Goal: Transaction & Acquisition: Subscribe to service/newsletter

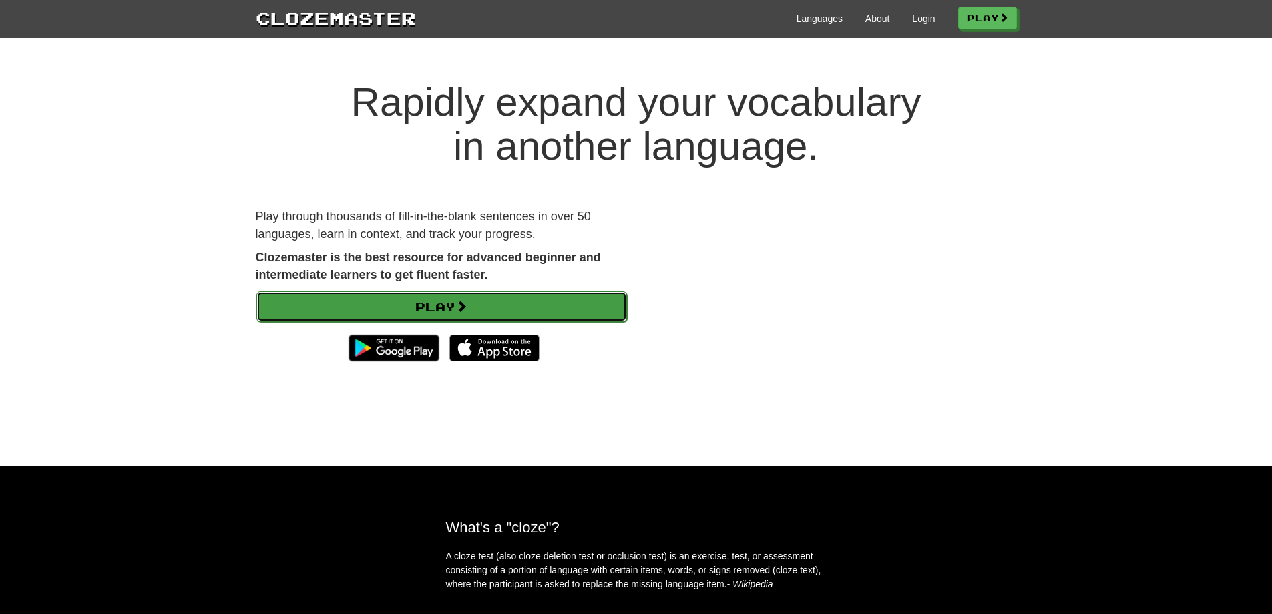
click at [467, 304] on span at bounding box center [461, 306] width 12 height 12
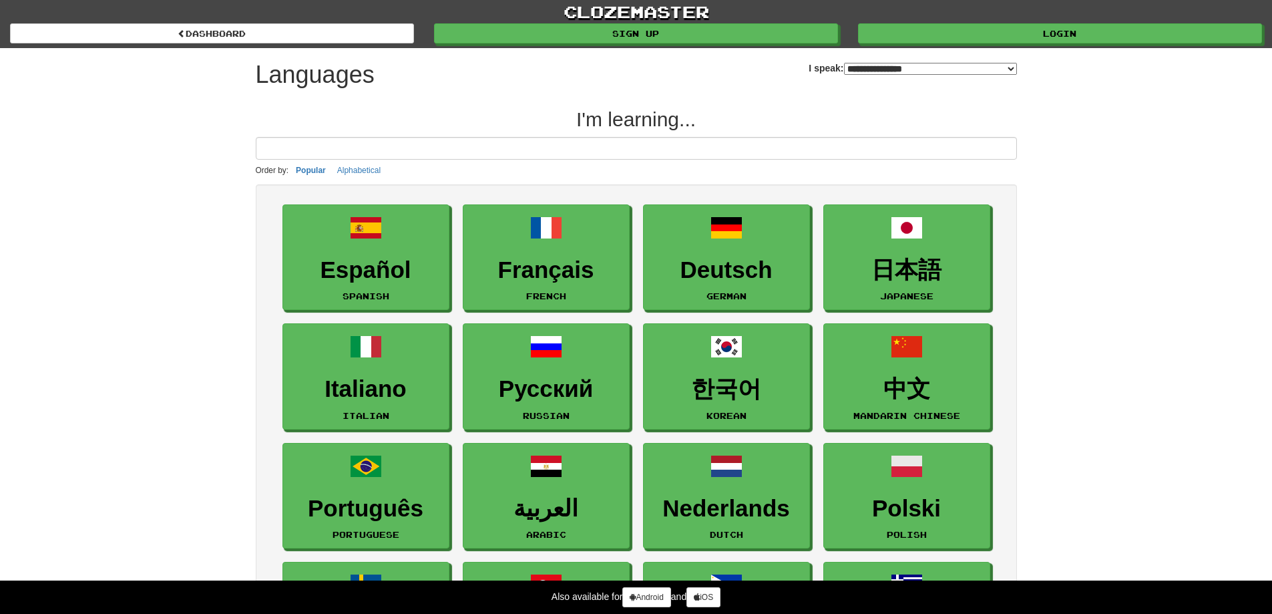
select select "*******"
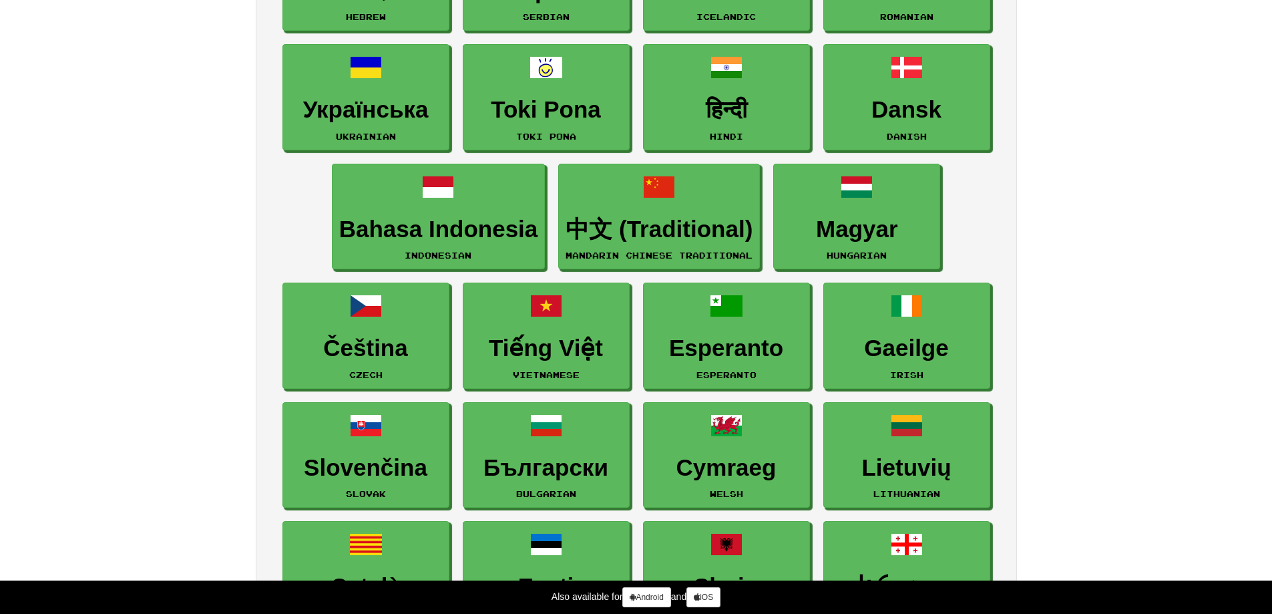
scroll to position [1042, 0]
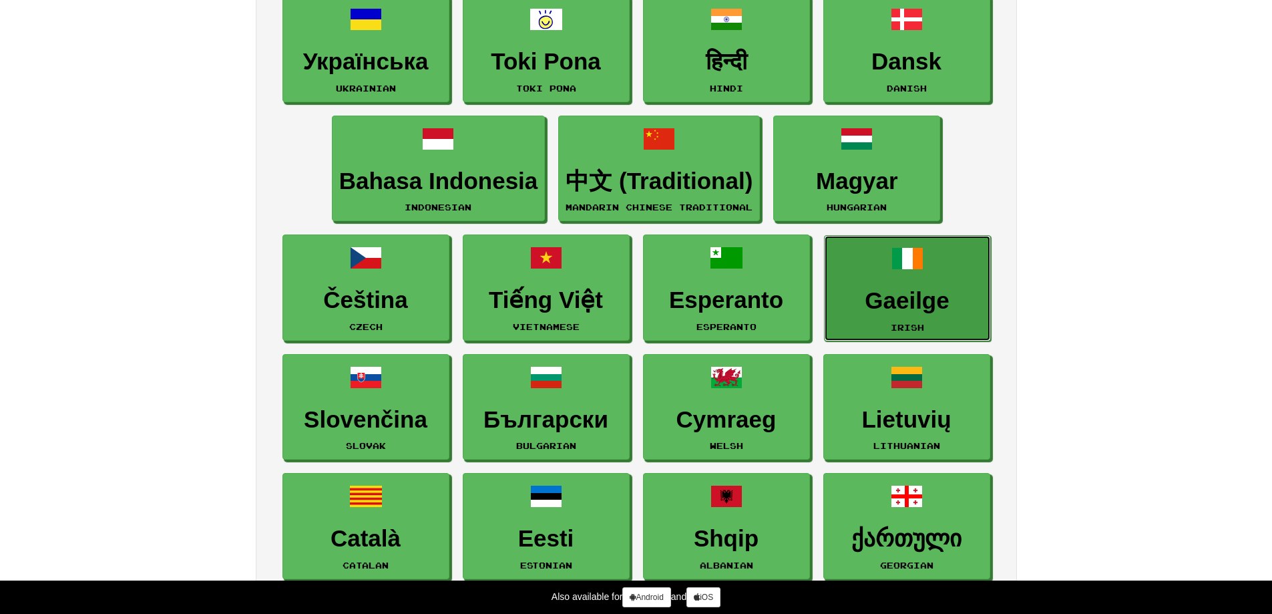
click at [869, 305] on h3 "Gaeilge" at bounding box center [907, 301] width 152 height 26
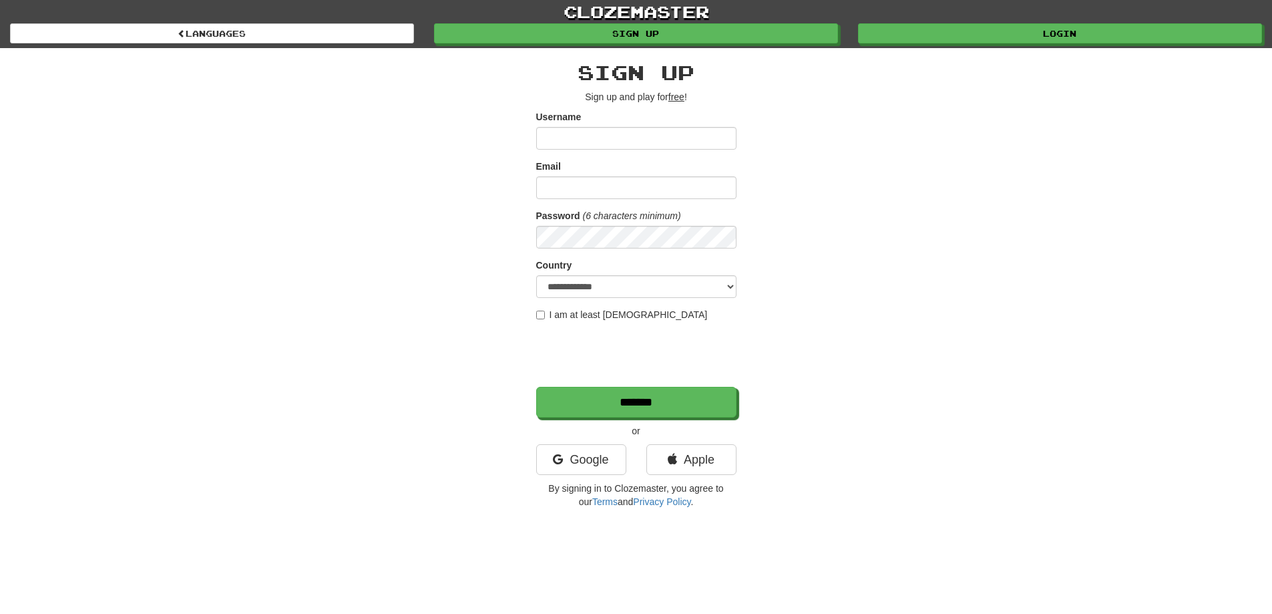
click at [545, 139] on input "Username" at bounding box center [636, 138] width 200 height 23
click at [595, 473] on link "Google" at bounding box center [581, 459] width 90 height 31
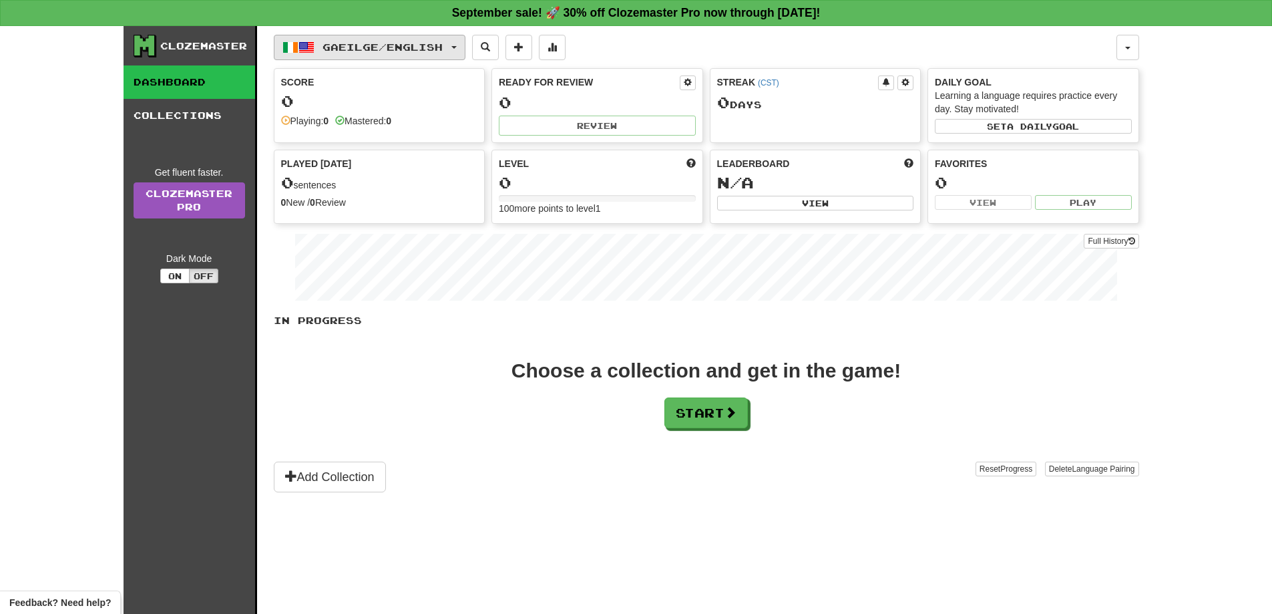
click at [393, 49] on span "Gaeilge / English" at bounding box center [383, 46] width 120 height 11
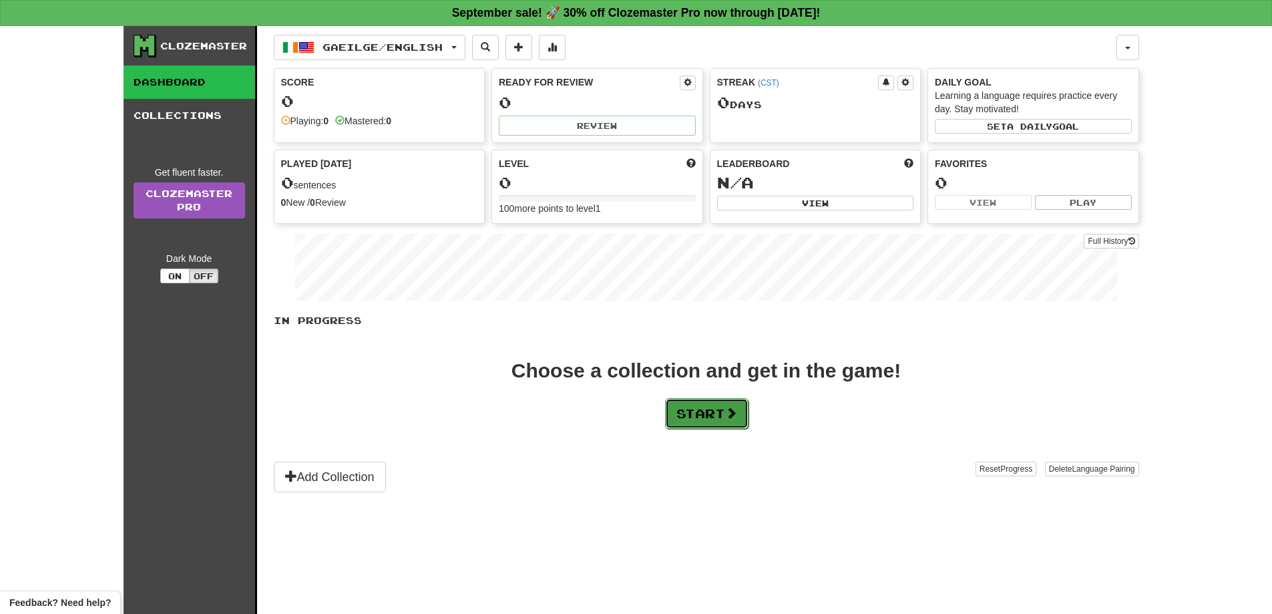
click at [737, 415] on span at bounding box center [731, 413] width 12 height 12
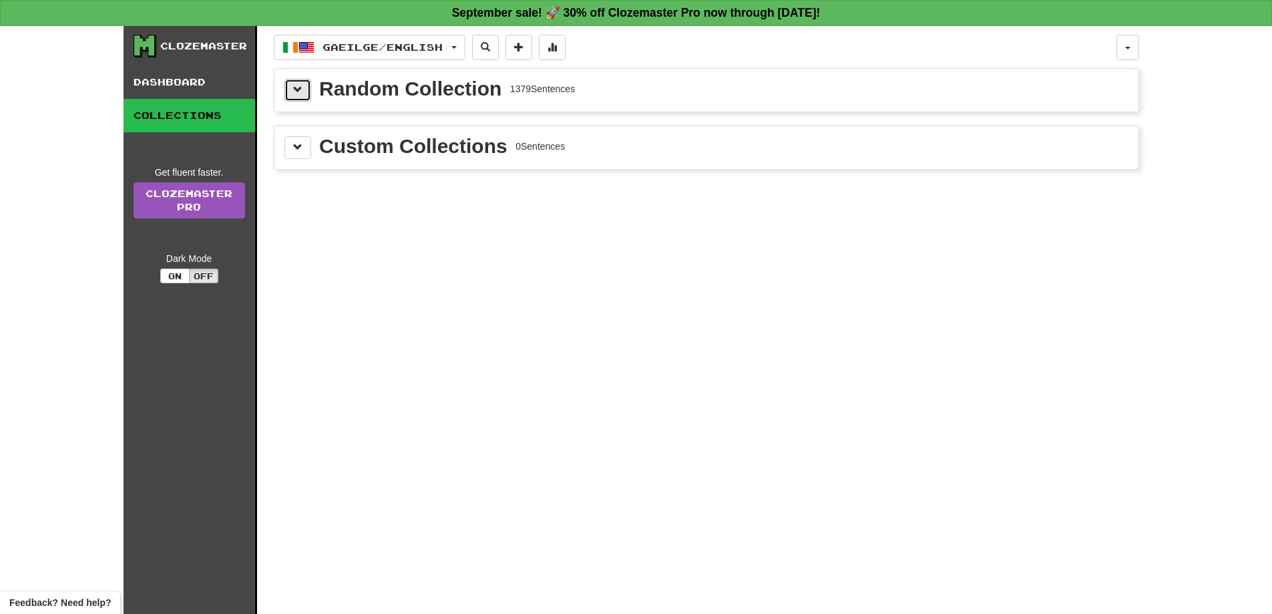
click at [299, 85] on span at bounding box center [297, 89] width 9 height 9
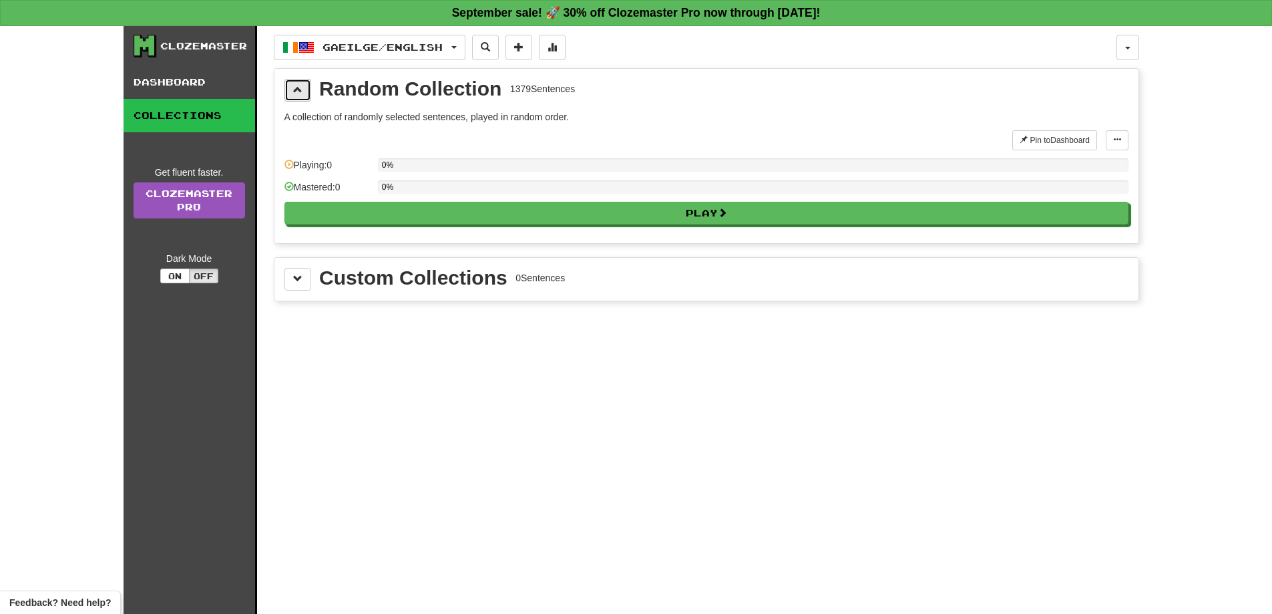
click at [310, 93] on button at bounding box center [297, 90] width 27 height 23
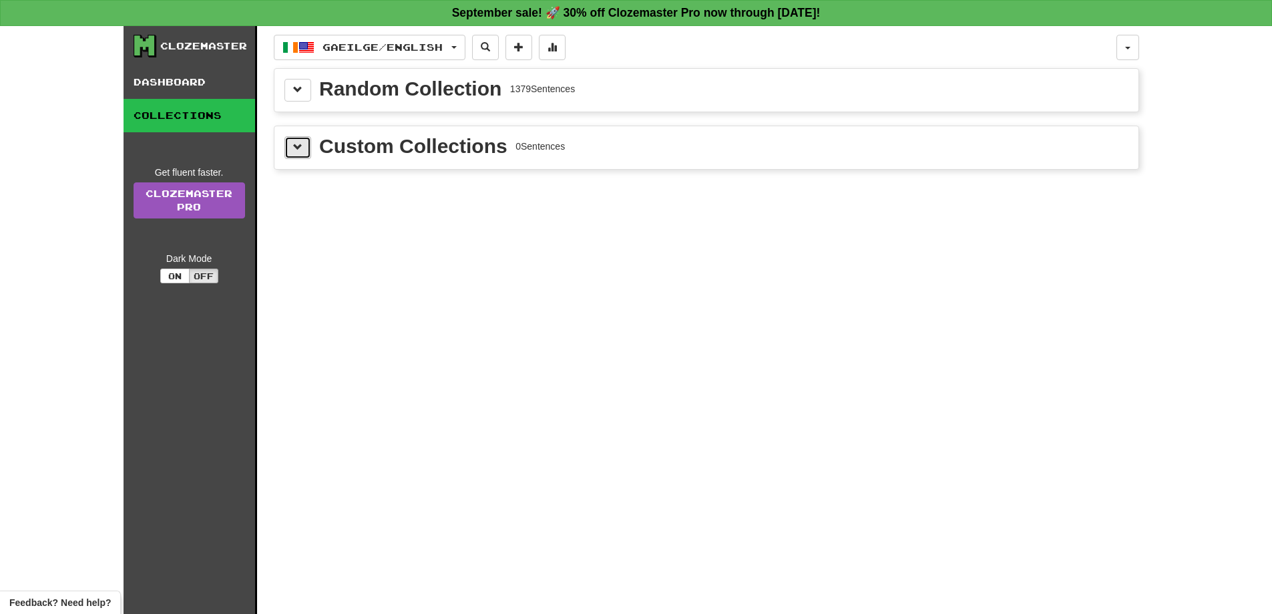
click at [304, 148] on button at bounding box center [297, 147] width 27 height 23
click at [197, 94] on link "Dashboard" at bounding box center [190, 81] width 132 height 33
